Goal: Task Accomplishment & Management: Use online tool/utility

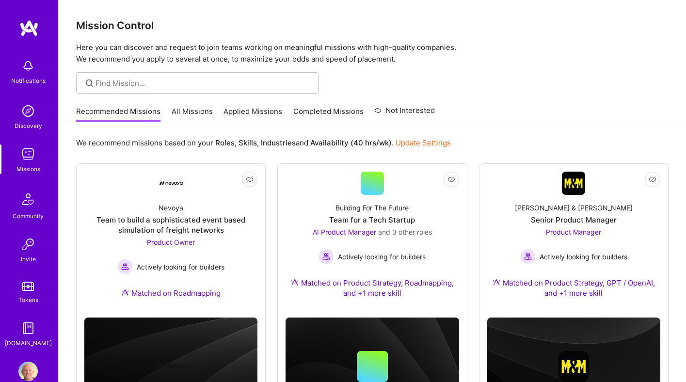
click at [216, 113] on div "Recommended Missions All Missions Applied Missions Completed Missions Not Inter…" at bounding box center [255, 111] width 359 height 21
click at [207, 113] on link "All Missions" at bounding box center [192, 114] width 41 height 16
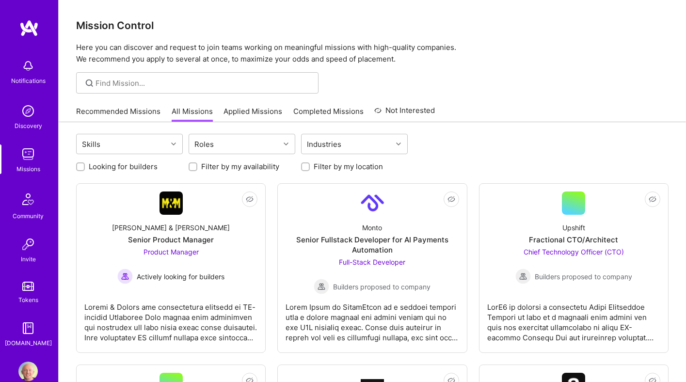
click at [111, 164] on label "Looking for builders" at bounding box center [123, 167] width 69 height 10
click at [85, 164] on input "Looking for builders" at bounding box center [81, 167] width 7 height 7
checkbox input "true"
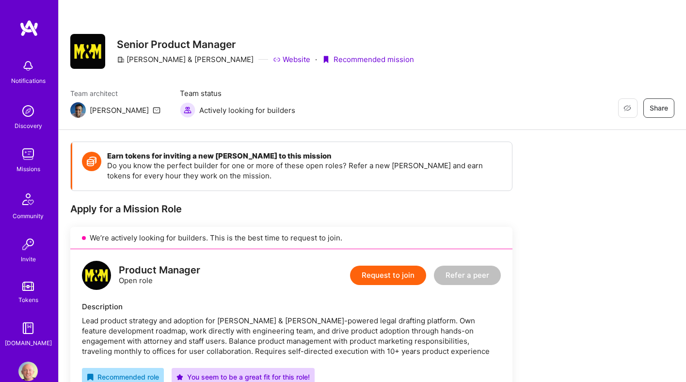
click at [273, 63] on link "Website" at bounding box center [291, 59] width 37 height 10
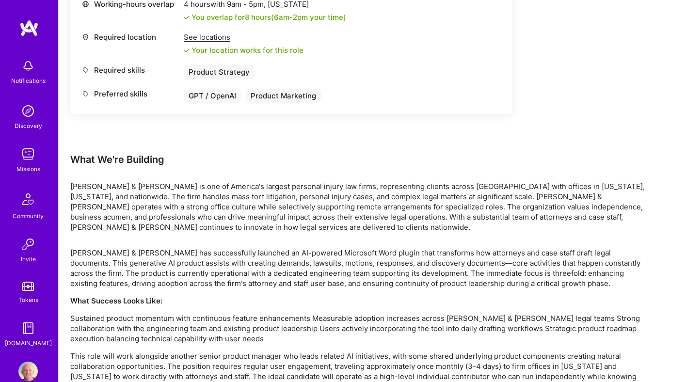
scroll to position [508, 0]
